Goal: Find specific page/section: Find specific page/section

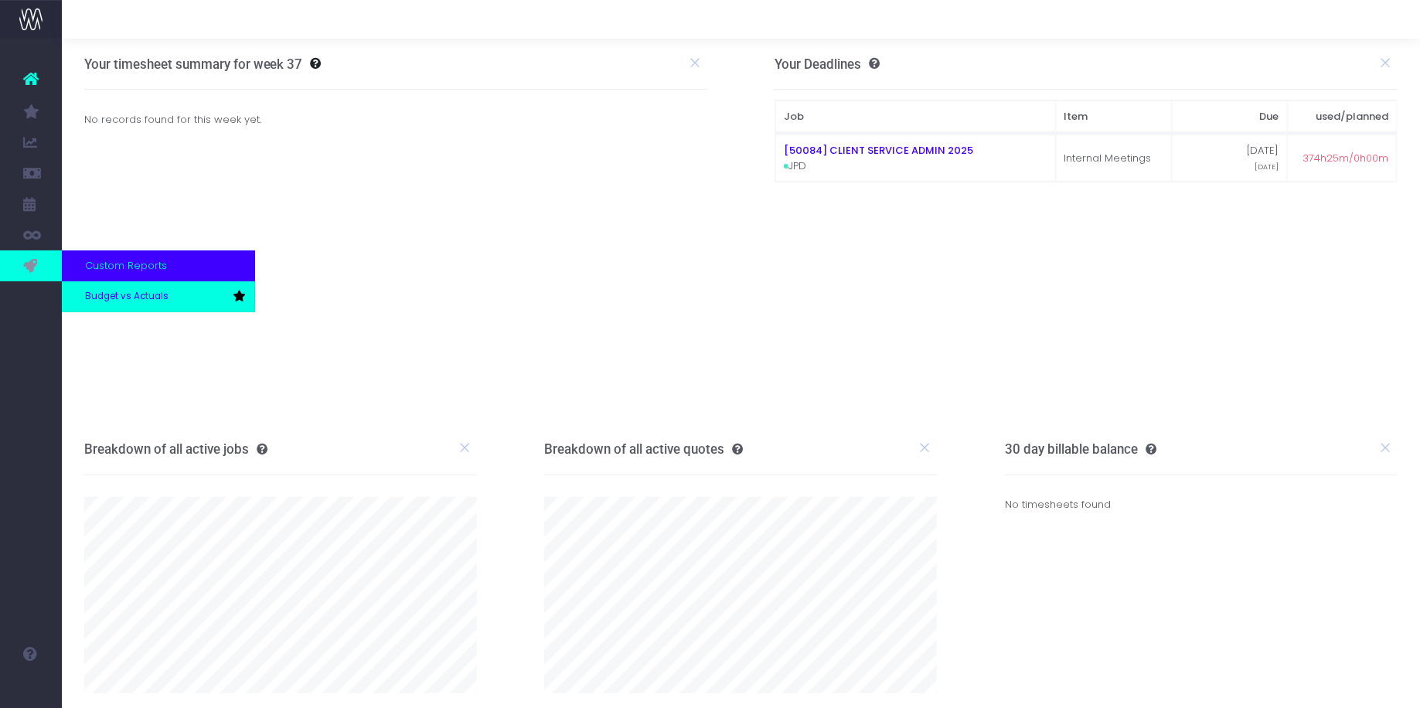
click at [99, 298] on span "Budget vs Actuals" at bounding box center [126, 297] width 83 height 14
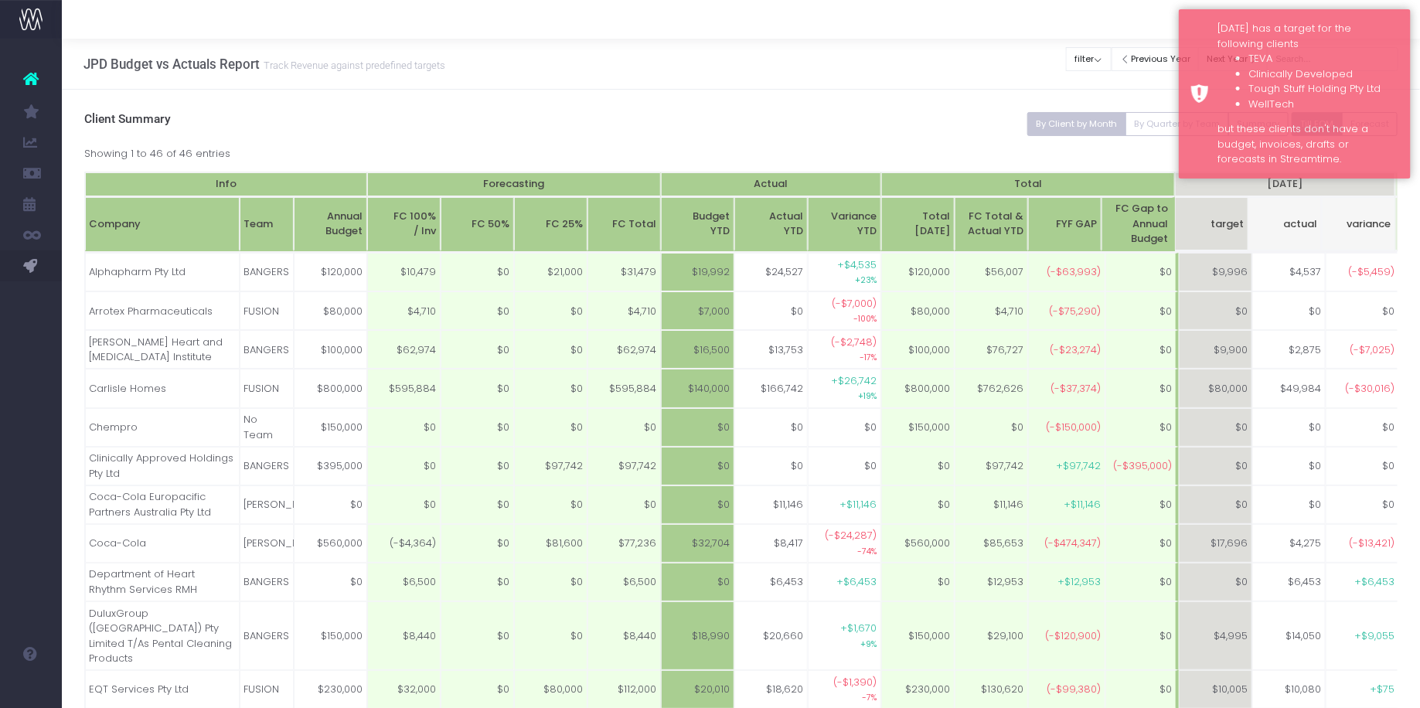
click at [817, 114] on h3 "Client Summary" at bounding box center [741, 119] width 1314 height 15
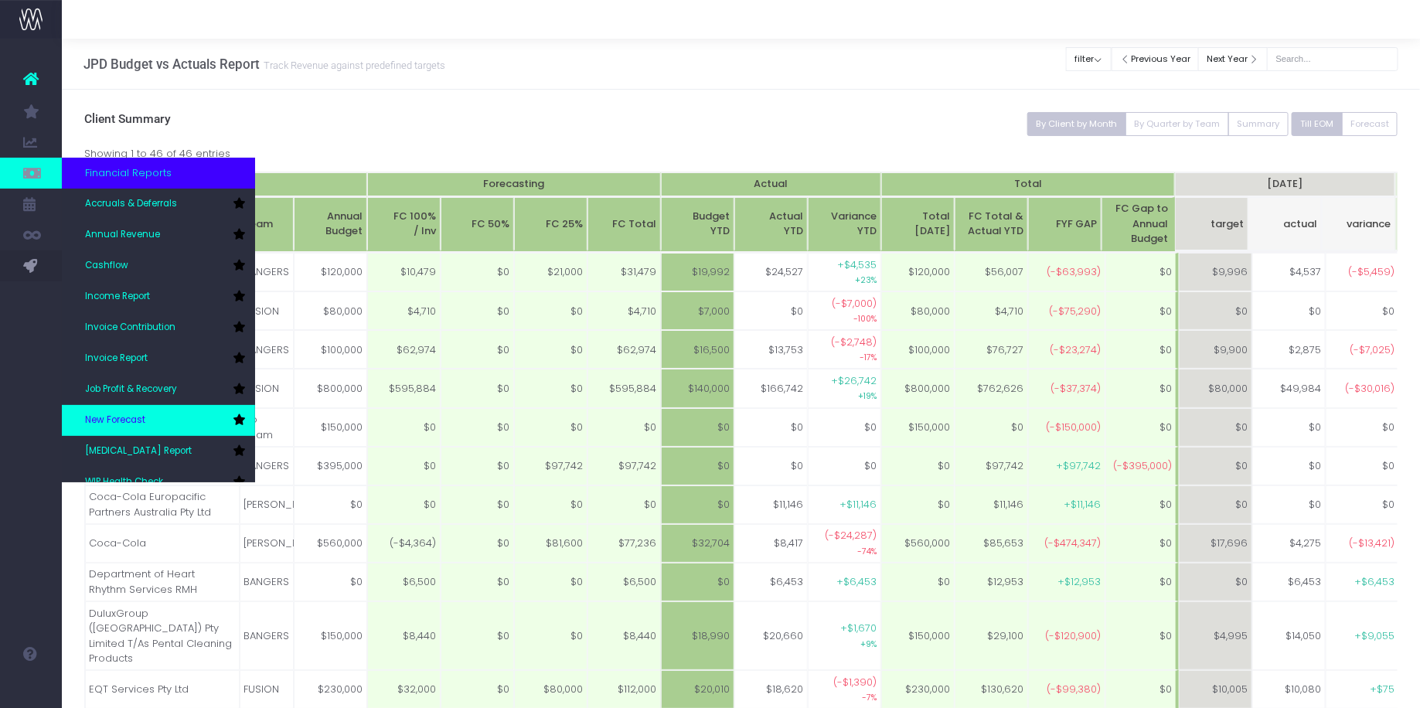
click at [140, 412] on link "New Forecast" at bounding box center [158, 420] width 193 height 31
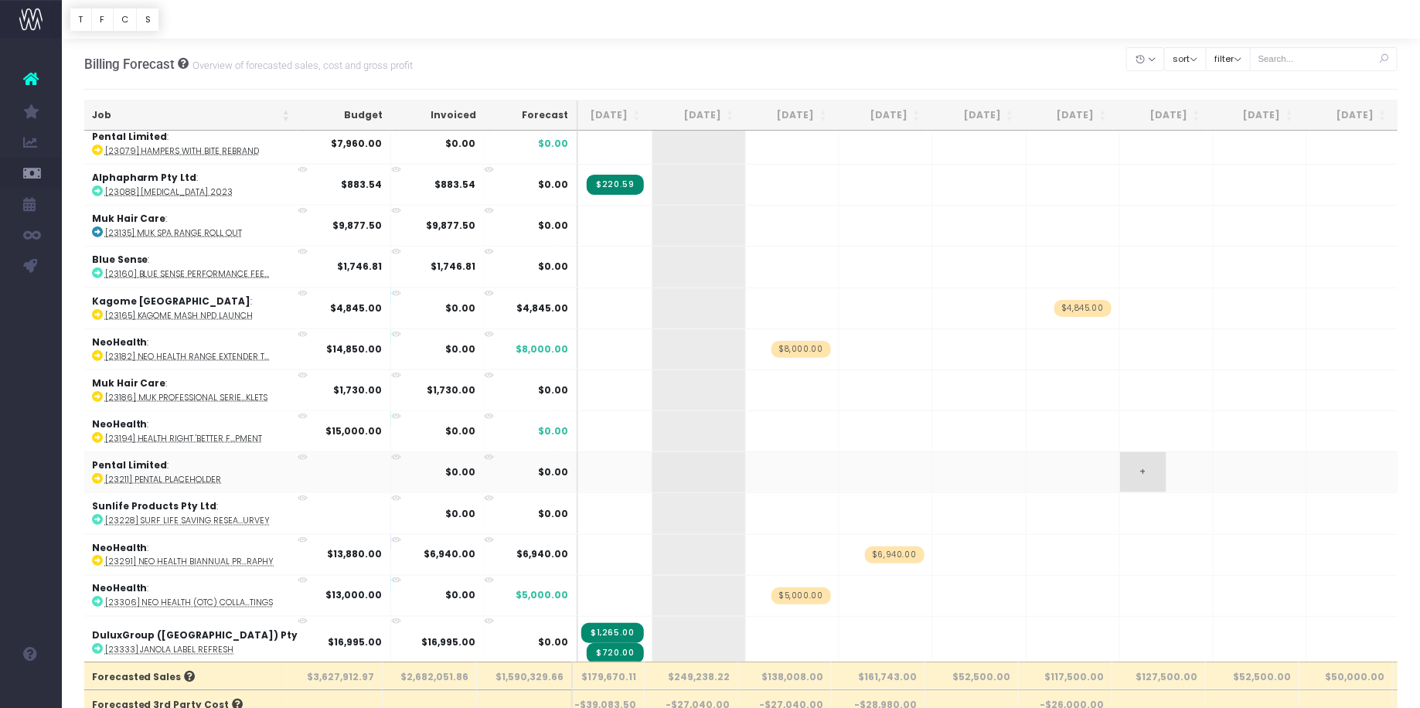
scroll to position [994, 229]
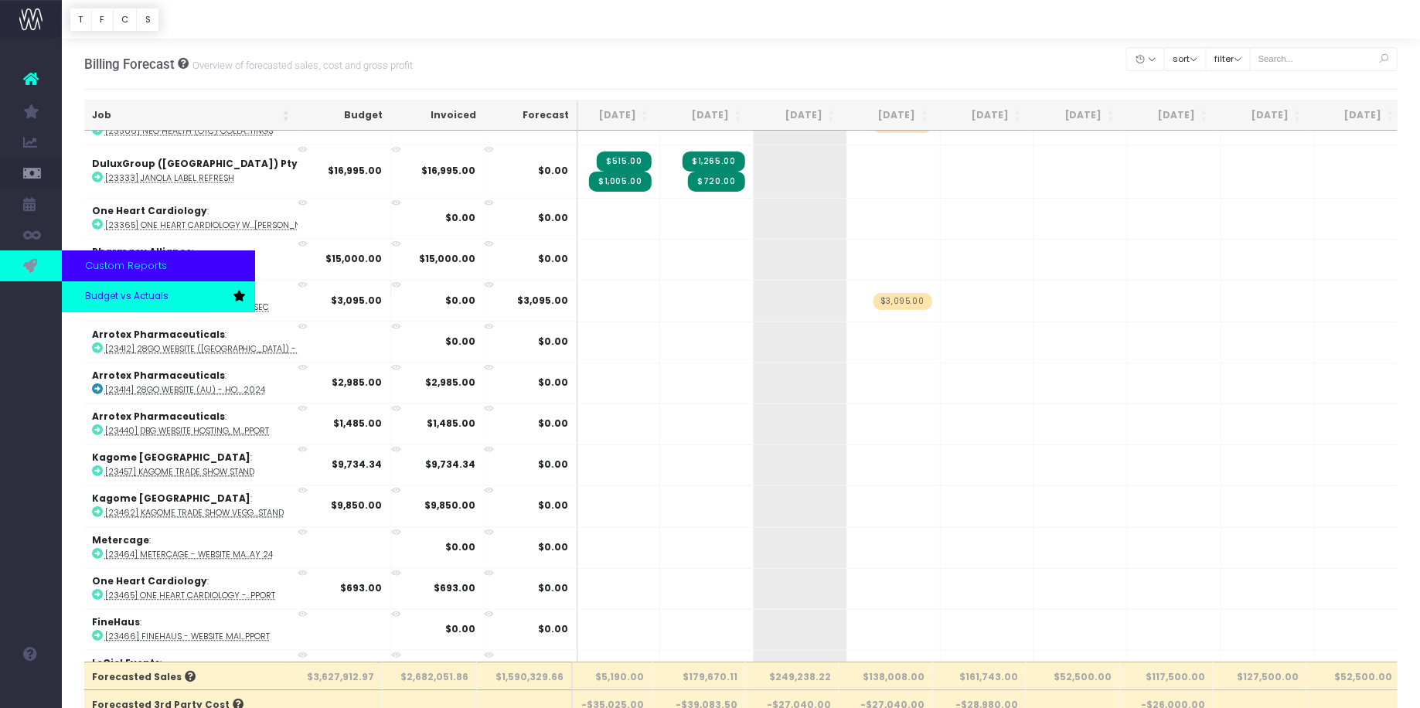
click at [131, 295] on span "Budget vs Actuals" at bounding box center [126, 297] width 83 height 14
